Goal: Task Accomplishment & Management: Use online tool/utility

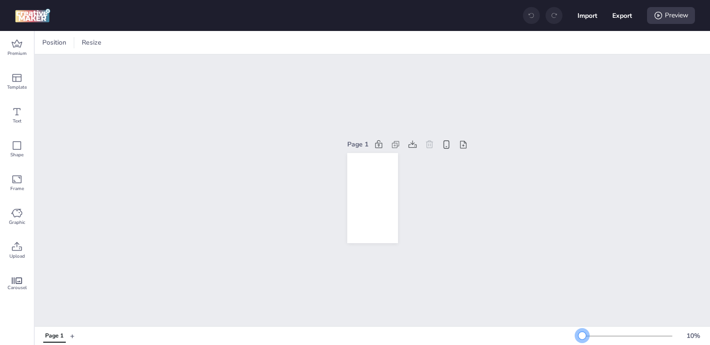
drag, startPoint x: 599, startPoint y: 335, endPoint x: 564, endPoint y: 335, distance: 34.7
click at [564, 335] on div "Page 1 + 10 %" at bounding box center [372, 336] width 675 height 16
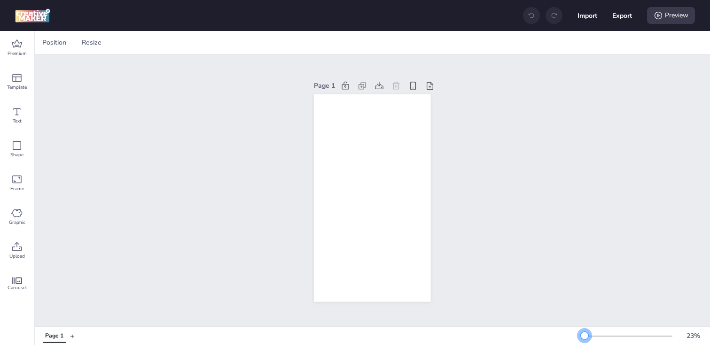
click at [584, 335] on div at bounding box center [584, 336] width 8 height 8
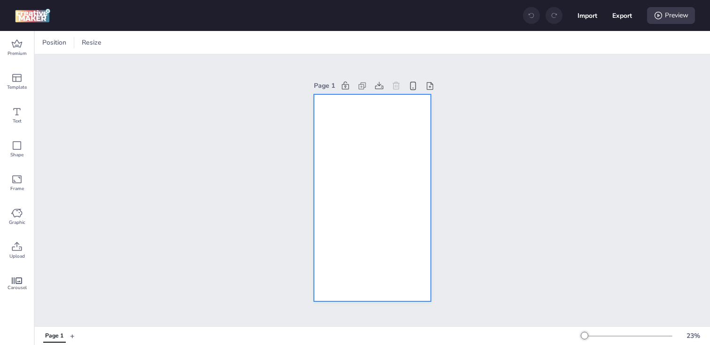
click at [341, 253] on div at bounding box center [372, 198] width 116 height 208
click at [50, 45] on div at bounding box center [45, 42] width 11 height 11
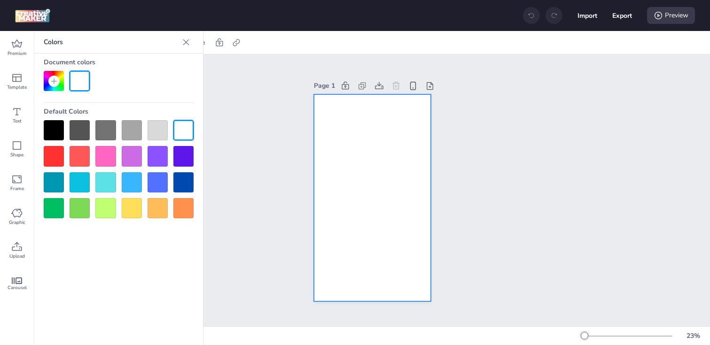
click at [55, 127] on div at bounding box center [54, 130] width 20 height 20
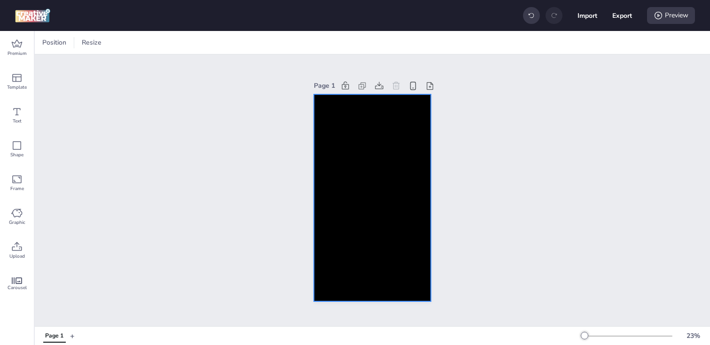
click at [358, 149] on div at bounding box center [372, 198] width 116 height 208
click at [65, 46] on div at bounding box center [64, 43] width 7 height 14
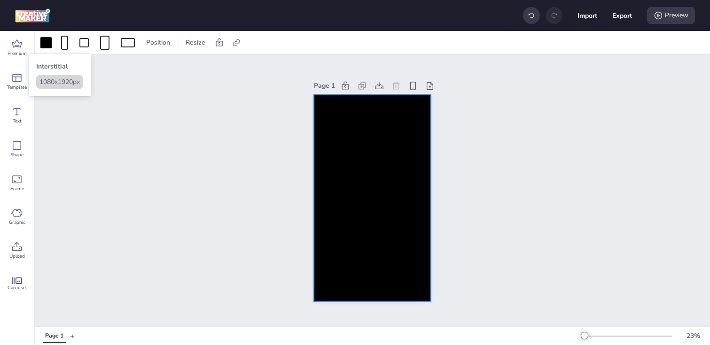
click at [60, 89] on button "1080 x 1920 px" at bounding box center [59, 82] width 47 height 14
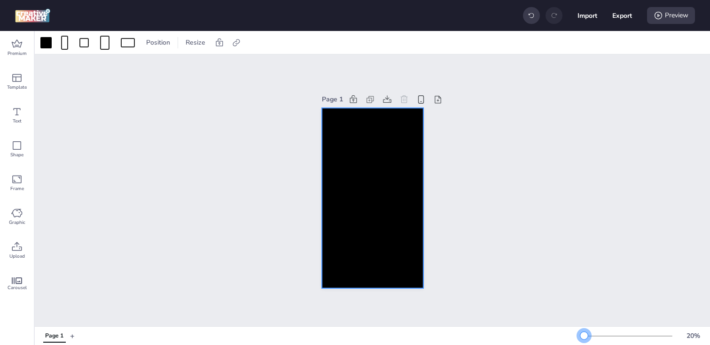
click at [584, 333] on div at bounding box center [584, 336] width 8 height 8
click at [347, 143] on div at bounding box center [372, 198] width 101 height 180
click at [235, 45] on icon at bounding box center [235, 42] width 7 height 7
click at [184, 70] on span "Activate hyperlink" at bounding box center [175, 67] width 52 height 10
click at [143, 70] on input "Activate hyperlink" at bounding box center [140, 70] width 6 height 6
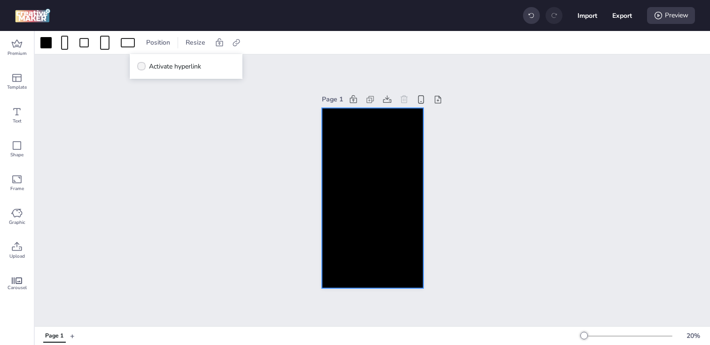
checkbox input "true"
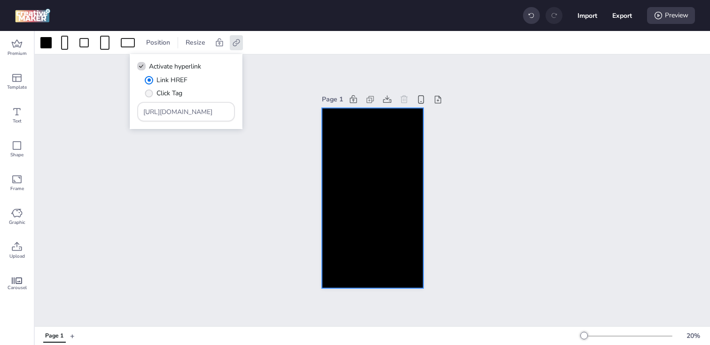
click at [162, 92] on span "Click Tag" at bounding box center [169, 93] width 26 height 10
click at [150, 94] on input "Click Tag" at bounding box center [147, 97] width 6 height 6
radio input "true"
drag, startPoint x: 216, startPoint y: 116, endPoint x: 105, endPoint y: 108, distance: 110.6
click at [105, 108] on body "Import Export Preview Premium Template Text Shape Frame Graphic Upload Carousel…" at bounding box center [355, 172] width 710 height 345
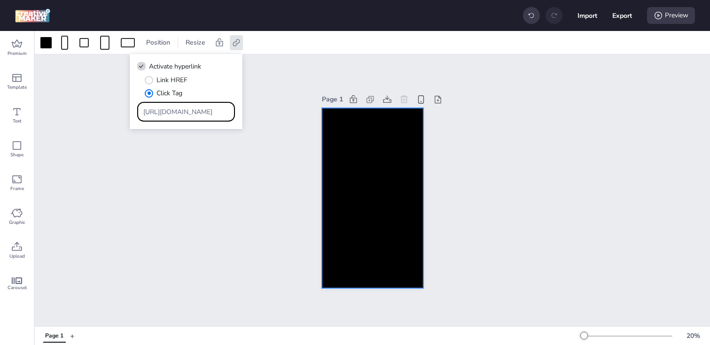
paste input "[DOMAIN_NAME][URL]"
type input "[URL][DOMAIN_NAME]"
click at [127, 158] on div "Page 1" at bounding box center [372, 190] width 675 height 272
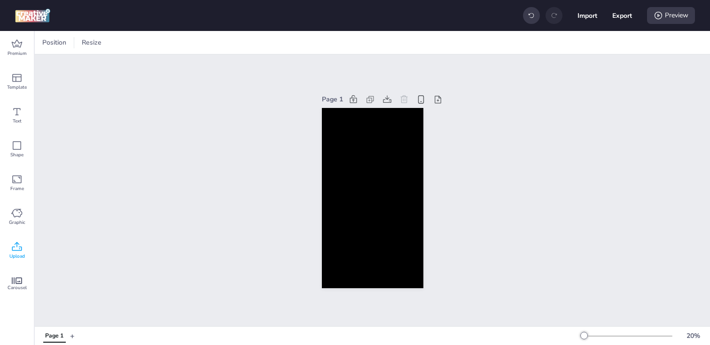
click at [17, 247] on icon at bounding box center [16, 246] width 11 height 11
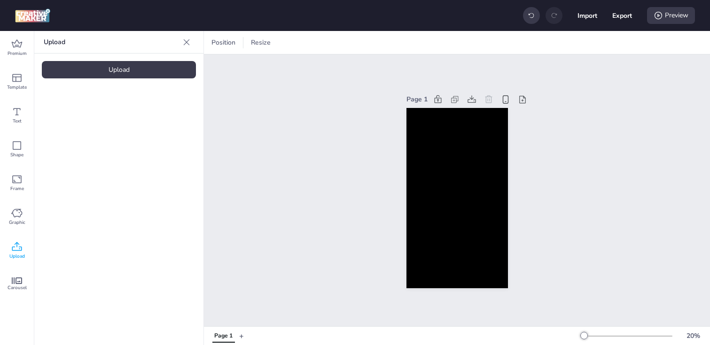
click at [72, 65] on div "Upload" at bounding box center [119, 69] width 154 height 17
click at [92, 129] on video at bounding box center [79, 131] width 75 height 38
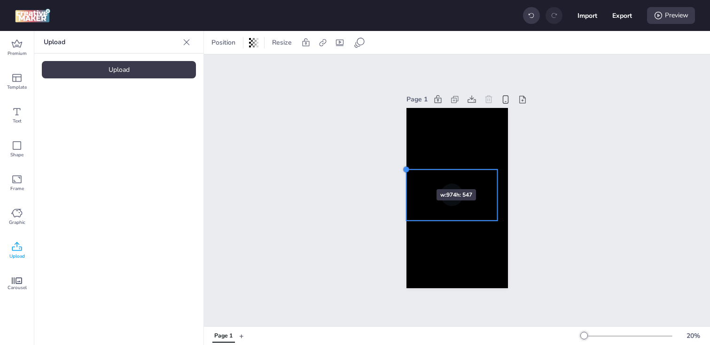
drag, startPoint x: 418, startPoint y: 175, endPoint x: 408, endPoint y: 172, distance: 10.7
click at [408, 172] on div at bounding box center [406, 170] width 8 height 8
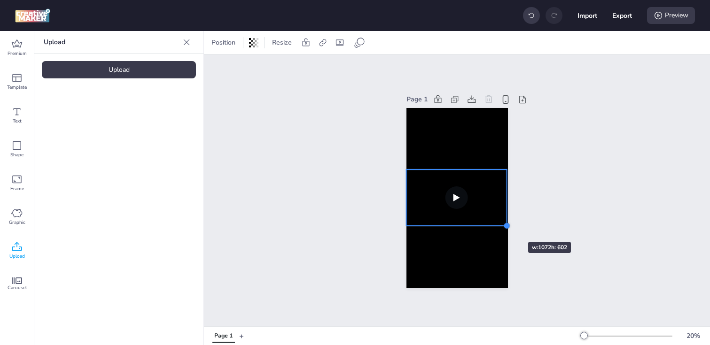
drag, startPoint x: 495, startPoint y: 220, endPoint x: 500, endPoint y: 225, distance: 6.7
click at [500, 225] on div at bounding box center [456, 198] width 101 height 180
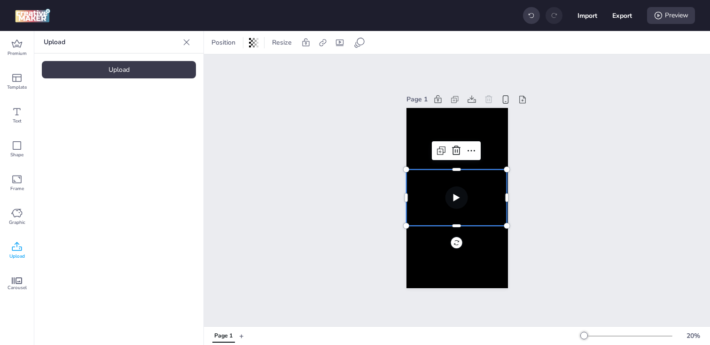
click at [330, 176] on div "Page 1" at bounding box center [457, 190] width 506 height 272
click at [458, 192] on video at bounding box center [456, 198] width 100 height 56
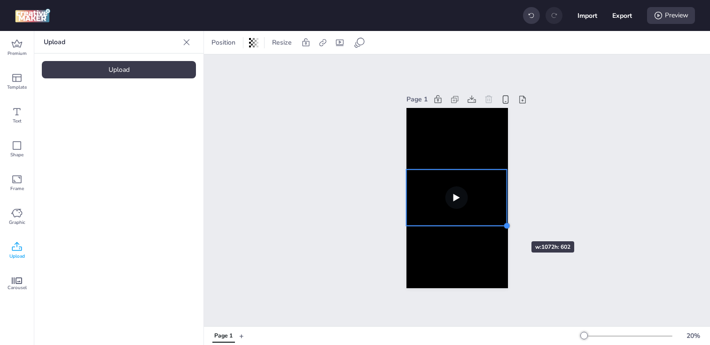
click at [503, 224] on div at bounding box center [506, 226] width 8 height 8
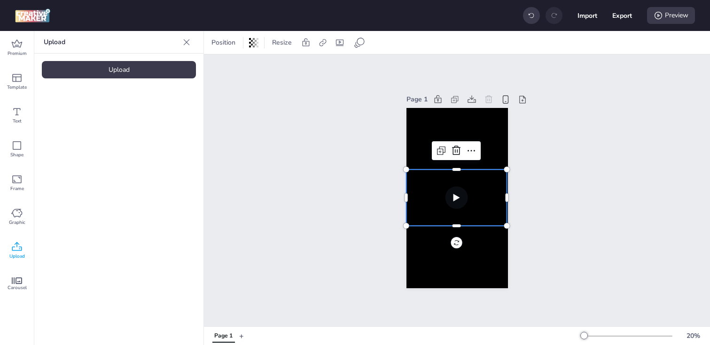
click at [415, 188] on video at bounding box center [456, 198] width 100 height 56
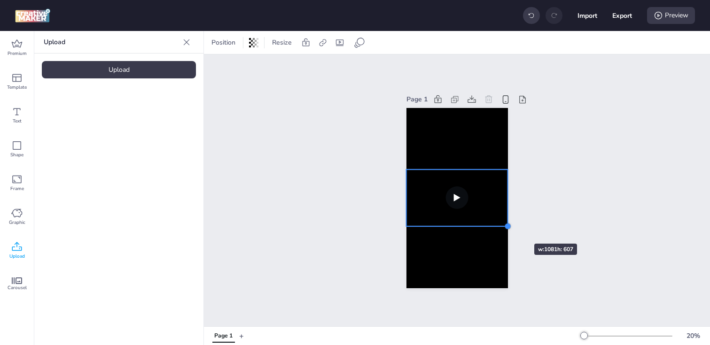
click at [506, 227] on div at bounding box center [507, 227] width 8 height 8
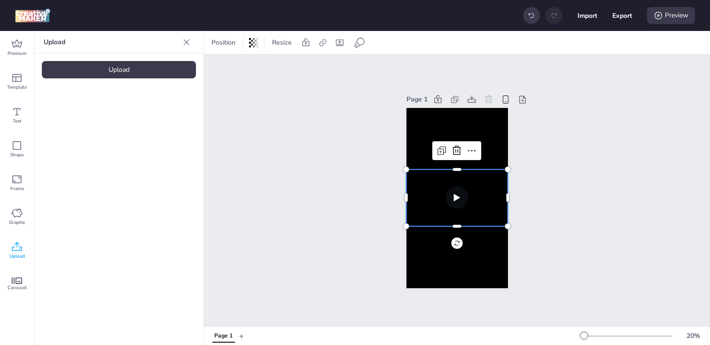
click at [460, 195] on video at bounding box center [456, 198] width 101 height 57
click at [322, 46] on icon at bounding box center [322, 42] width 9 height 9
click at [281, 65] on span "Activate hyperlink" at bounding box center [261, 67] width 52 height 10
click at [229, 67] on input "Activate hyperlink" at bounding box center [226, 70] width 6 height 6
checkbox input "true"
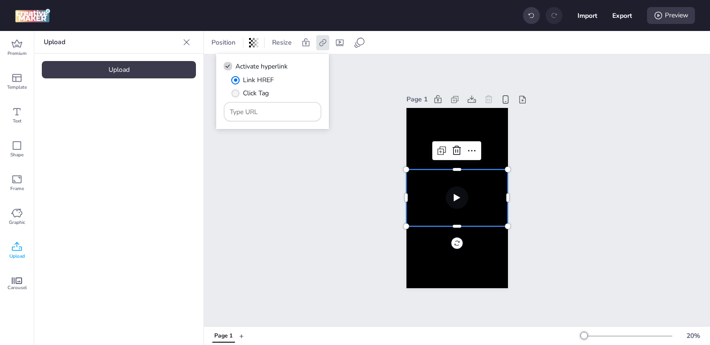
click at [250, 88] on span "Click Tag" at bounding box center [256, 93] width 26 height 10
click at [237, 94] on input "Click Tag" at bounding box center [234, 97] width 6 height 6
radio input "true"
click at [263, 109] on input "Type URL" at bounding box center [273, 112] width 86 height 10
paste input "[URL][DOMAIN_NAME]"
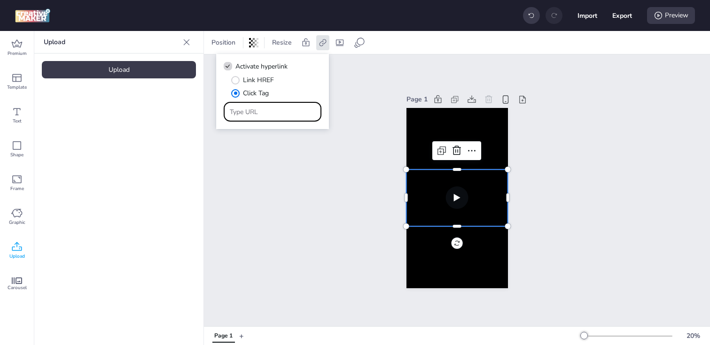
type input "[URL][DOMAIN_NAME]"
click at [300, 186] on div "Page 1" at bounding box center [457, 190] width 506 height 272
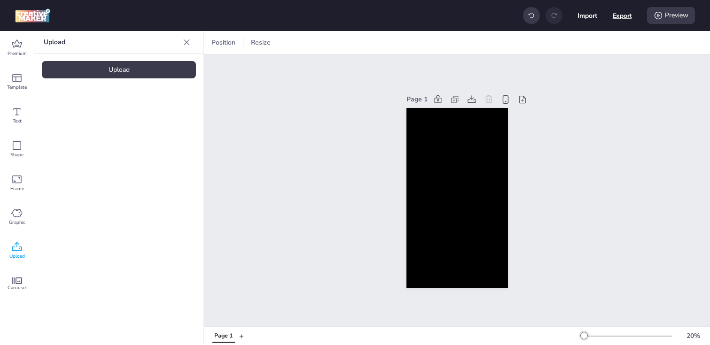
click at [617, 14] on button "Export" at bounding box center [621, 15] width 19 height 19
select select "html"
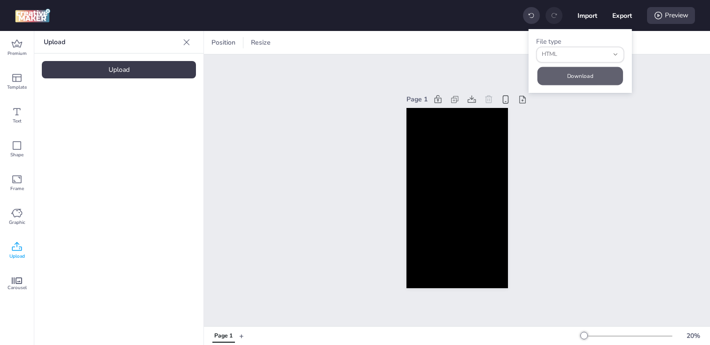
click at [566, 74] on button "Download" at bounding box center [579, 76] width 85 height 18
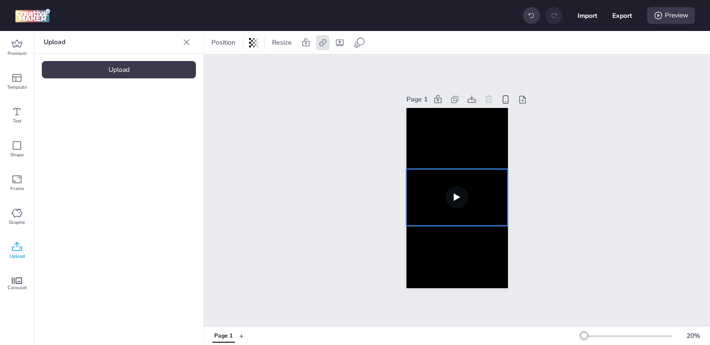
click at [423, 205] on video at bounding box center [456, 197] width 101 height 57
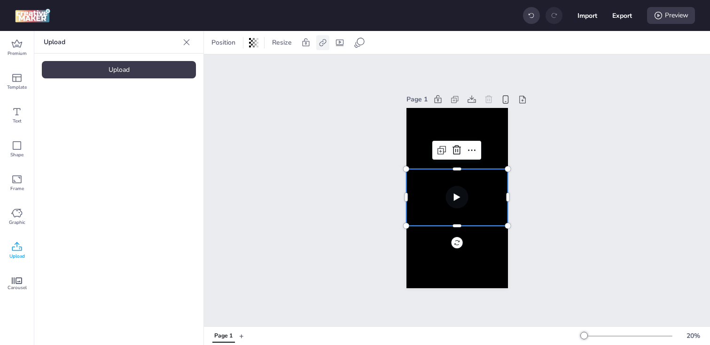
click at [321, 47] on div at bounding box center [322, 42] width 13 height 15
